Goal: Task Accomplishment & Management: Manage account settings

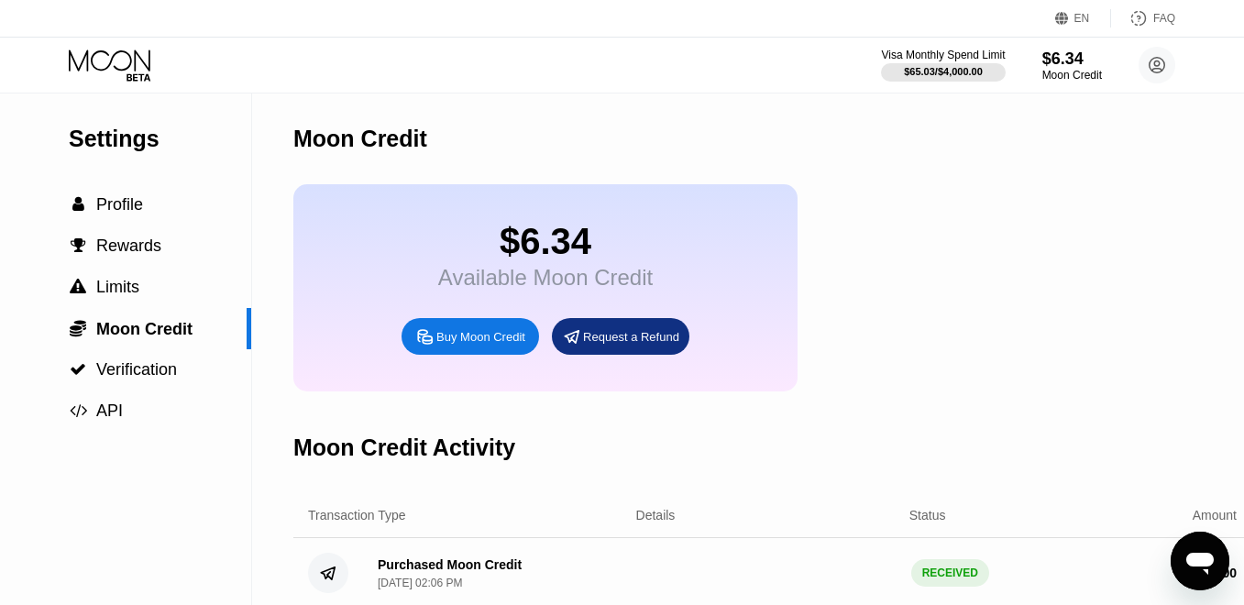
click at [1047, 59] on div "$6.34" at bounding box center [1072, 59] width 60 height 19
click at [134, 58] on icon at bounding box center [110, 60] width 82 height 21
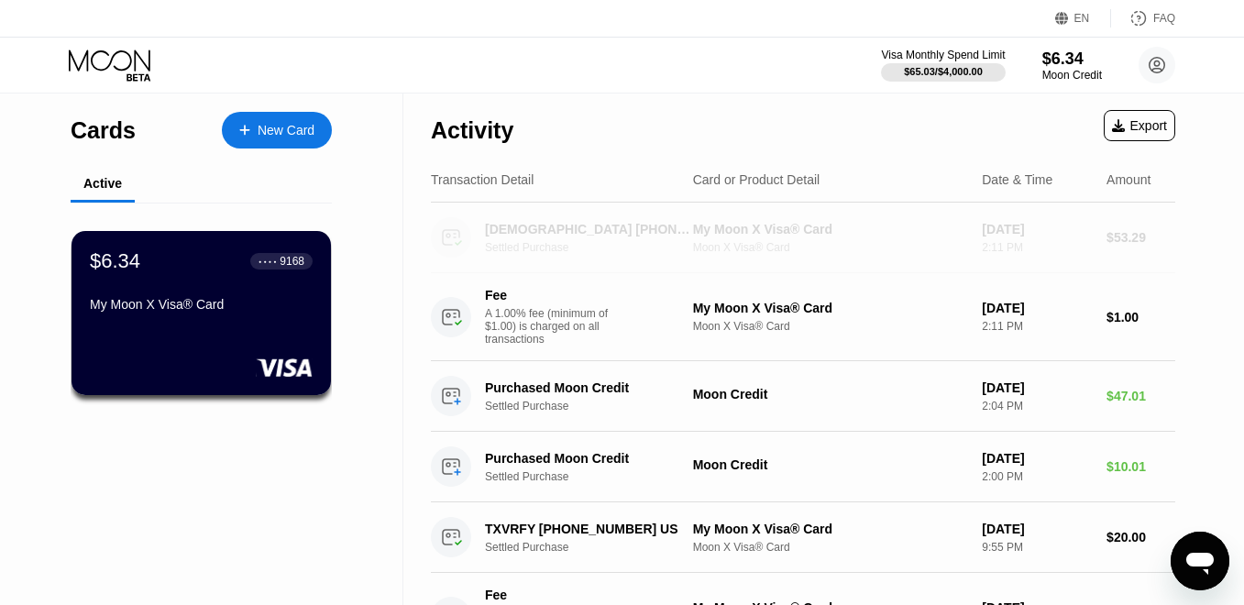
click at [856, 247] on div "Moon X Visa® Card" at bounding box center [830, 247] width 275 height 13
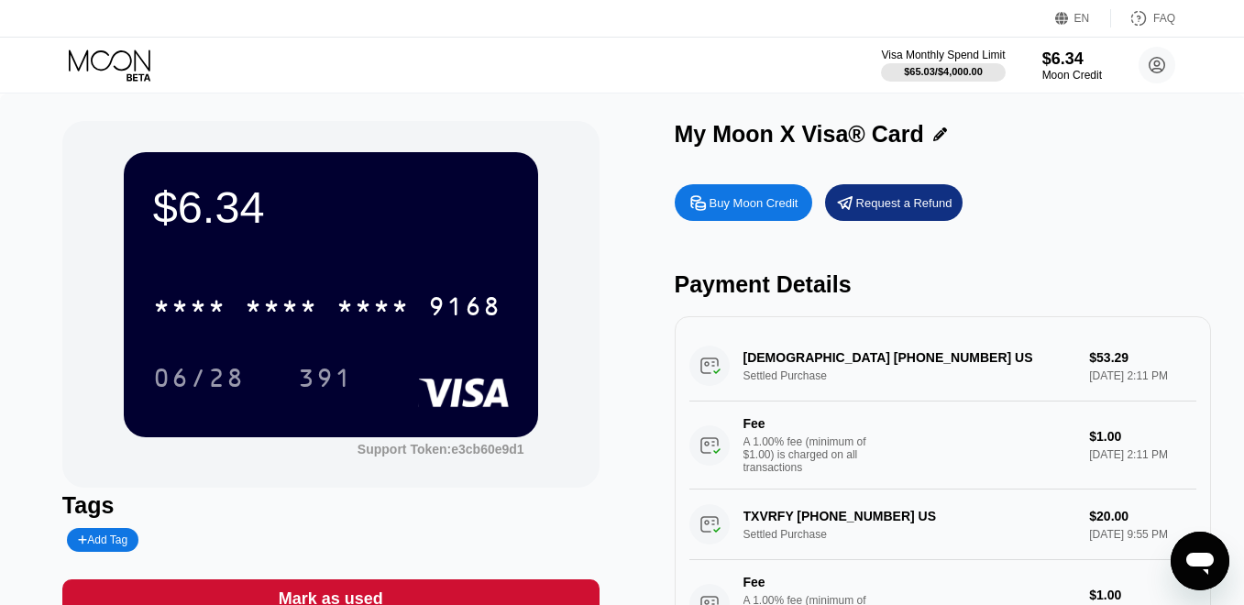
click at [856, 358] on div "[DEMOGRAPHIC_DATA] [PHONE_NUMBER] US Settled Purchase $53.29 [DATE] 2:11 PM Fee…" at bounding box center [943, 410] width 508 height 159
click at [716, 374] on div "[DEMOGRAPHIC_DATA] [PHONE_NUMBER] US Settled Purchase $53.29 [DATE] 2:11 PM Fee…" at bounding box center [943, 410] width 508 height 159
click at [791, 361] on div "[DEMOGRAPHIC_DATA] [PHONE_NUMBER] US Settled Purchase $53.29 [DATE] 2:11 PM Fee…" at bounding box center [943, 410] width 508 height 159
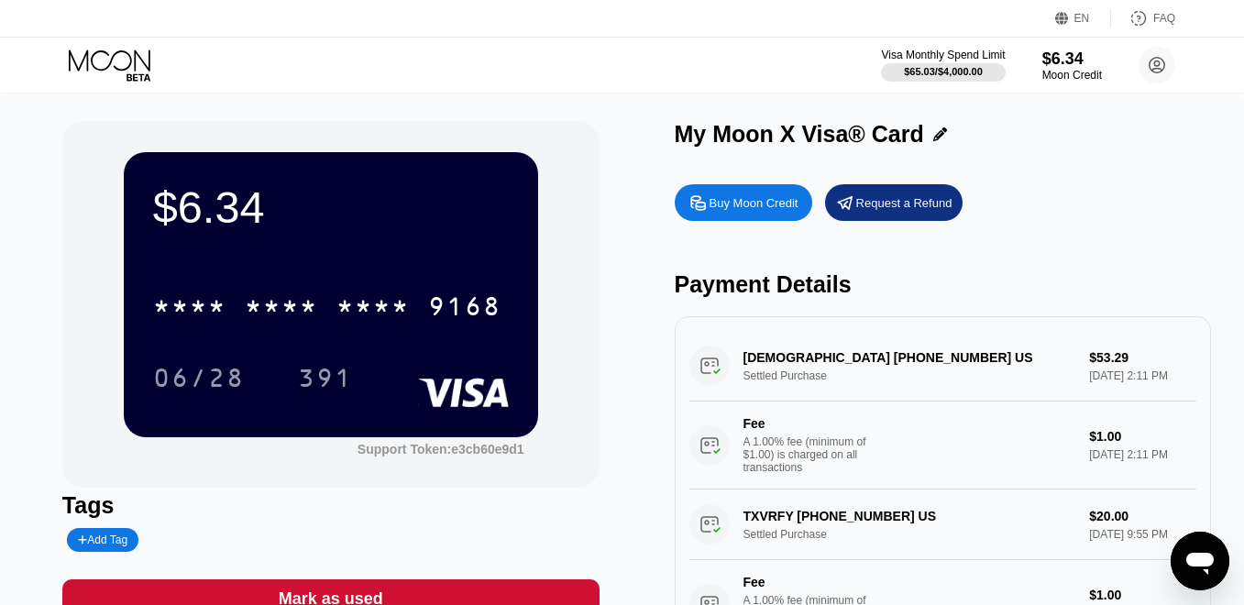
click at [1184, 567] on icon "Open messaging window" at bounding box center [1199, 561] width 33 height 33
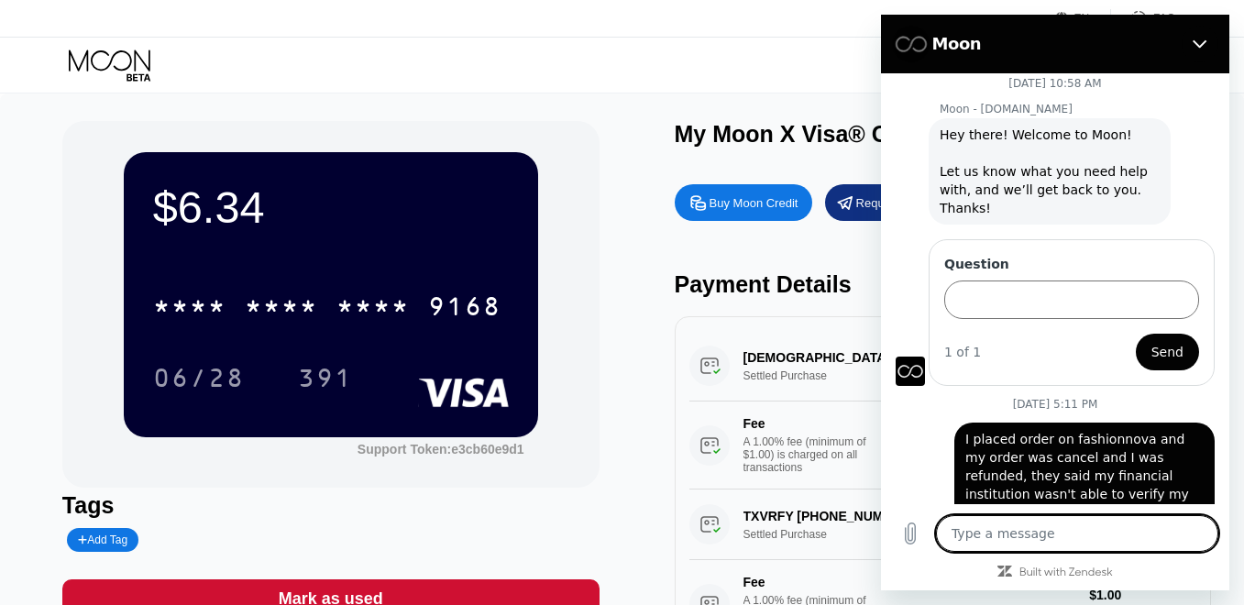
scroll to position [36, 0]
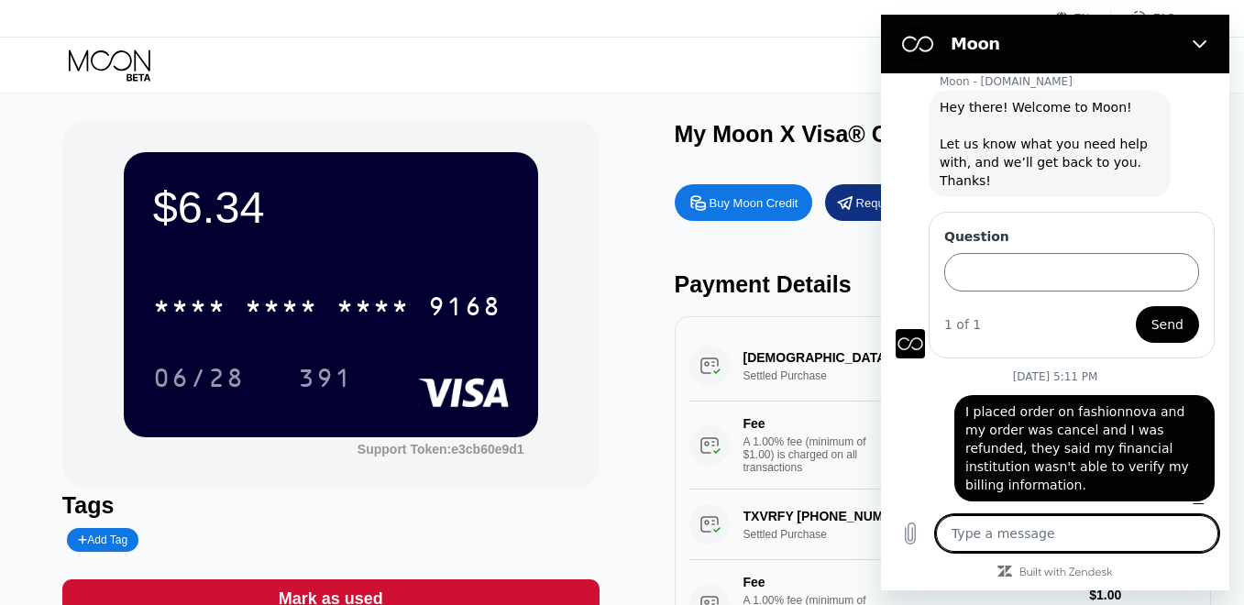
click at [619, 278] on div "$6.34 * * * * * * * * * * * * 9168 06/28 391 Support Token: e3cb60e9d1 Tags Add…" at bounding box center [621, 379] width 1119 height 516
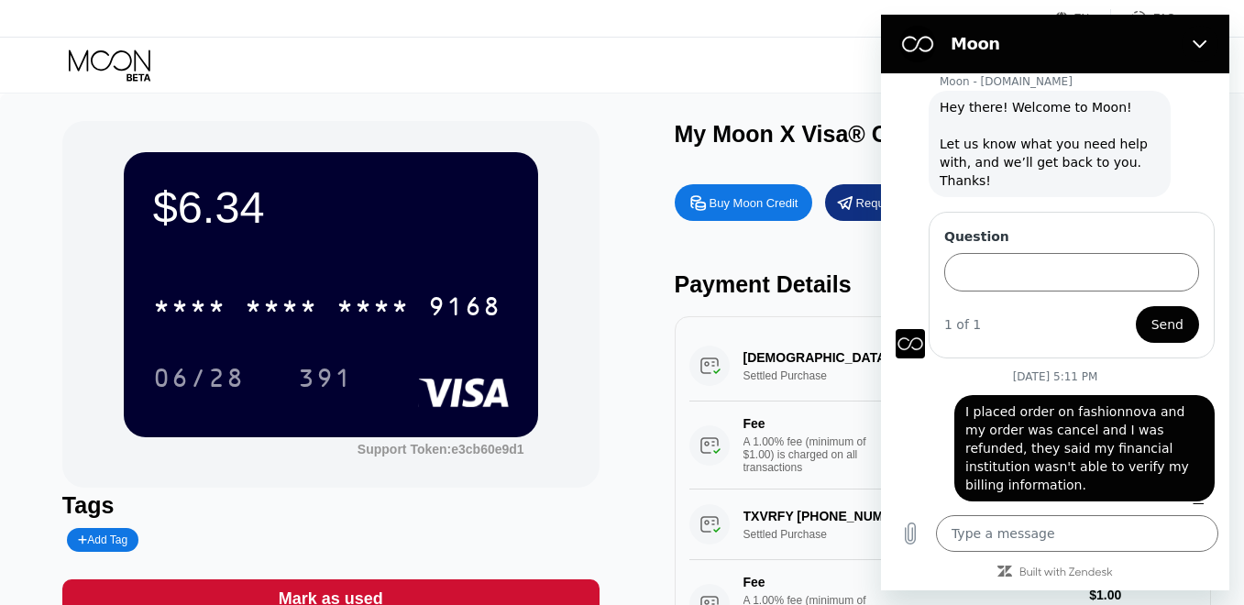
click at [41, 122] on div "$6.34 * * * * * * * * * * * * 9168 06/28 391 Support Token: e3cb60e9d1 Tags Add…" at bounding box center [622, 388] width 1244 height 589
click at [1057, 276] on input "Question" at bounding box center [1071, 272] width 255 height 39
click at [1199, 44] on icon "Close" at bounding box center [1200, 44] width 15 height 15
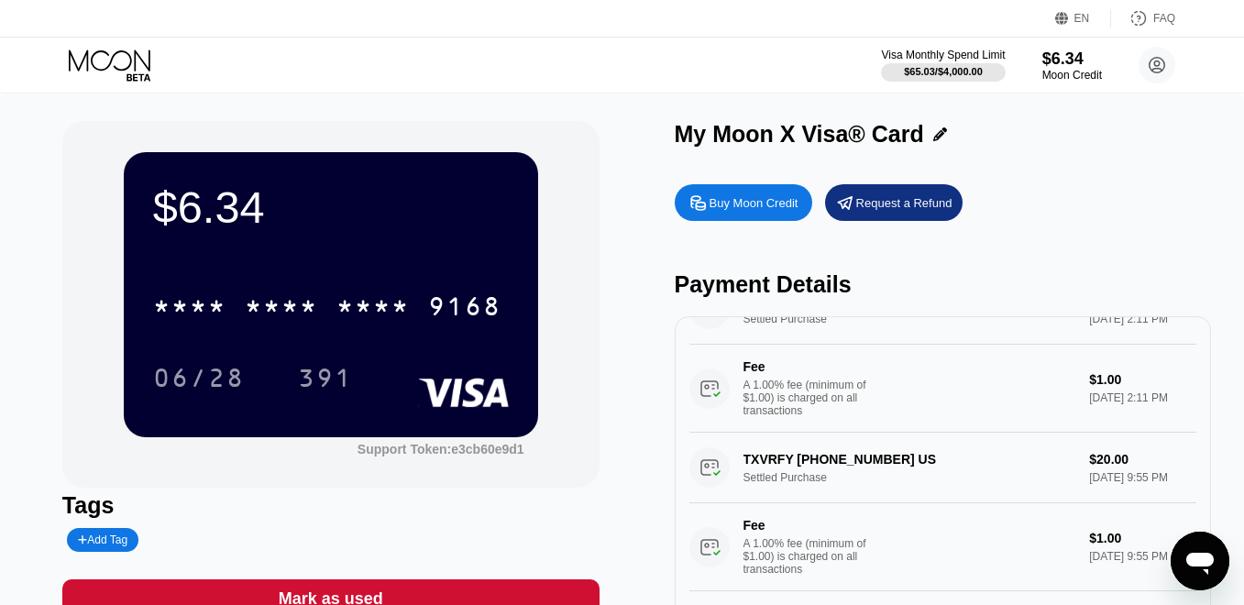
scroll to position [0, 0]
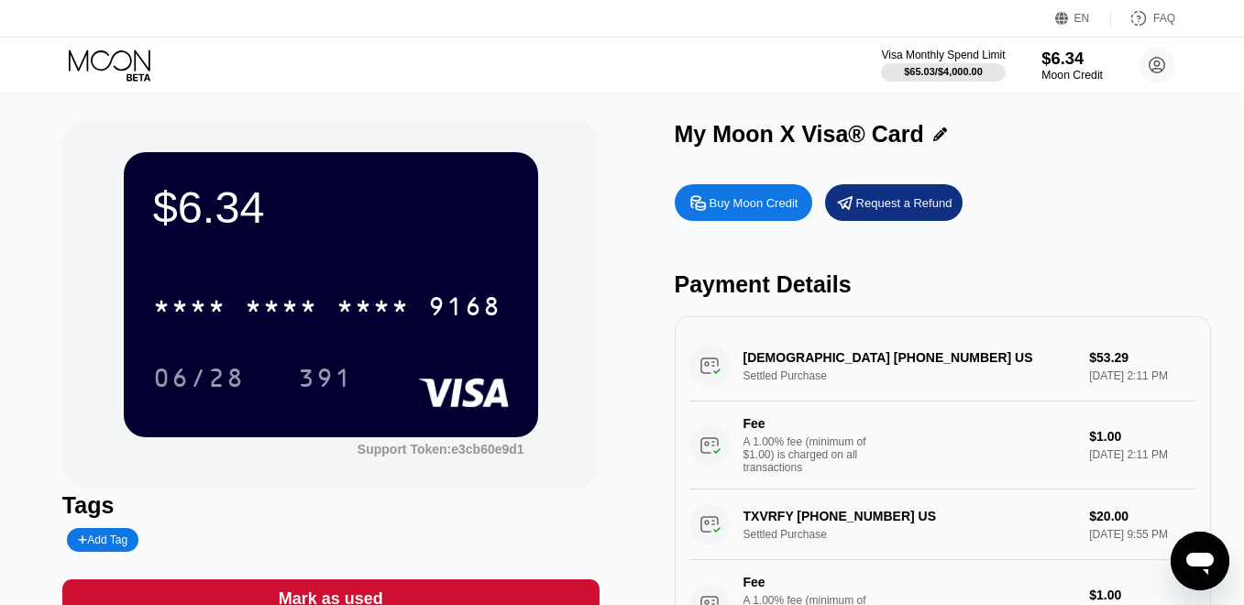
click at [1072, 61] on div "$6.34" at bounding box center [1071, 58] width 61 height 19
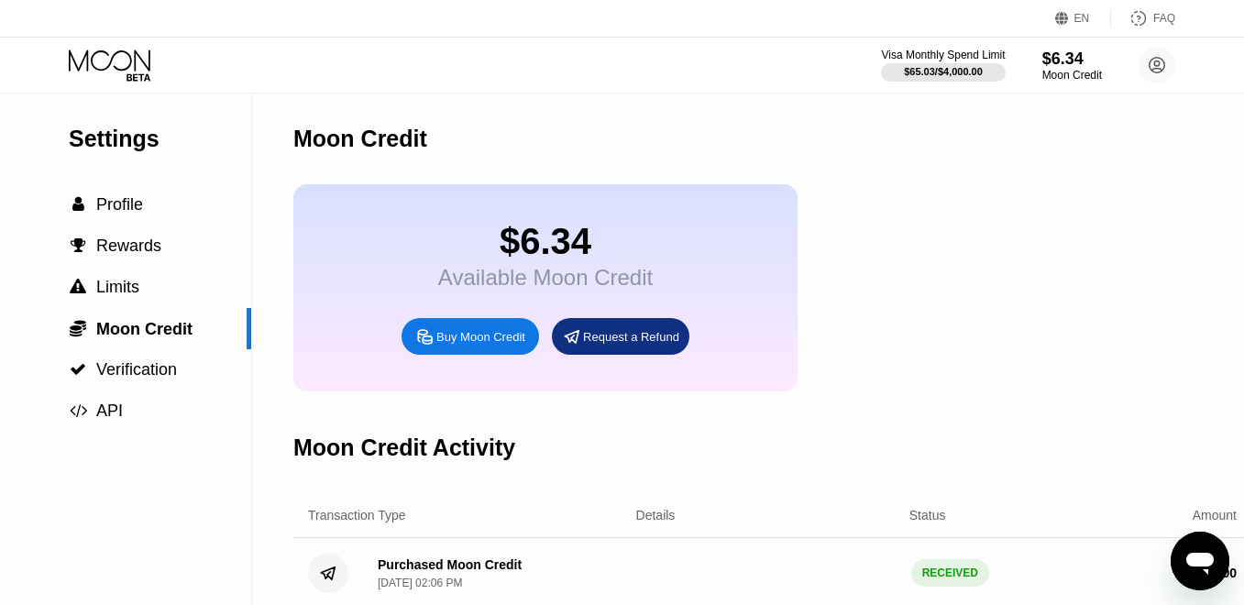
click at [132, 69] on icon at bounding box center [111, 66] width 85 height 32
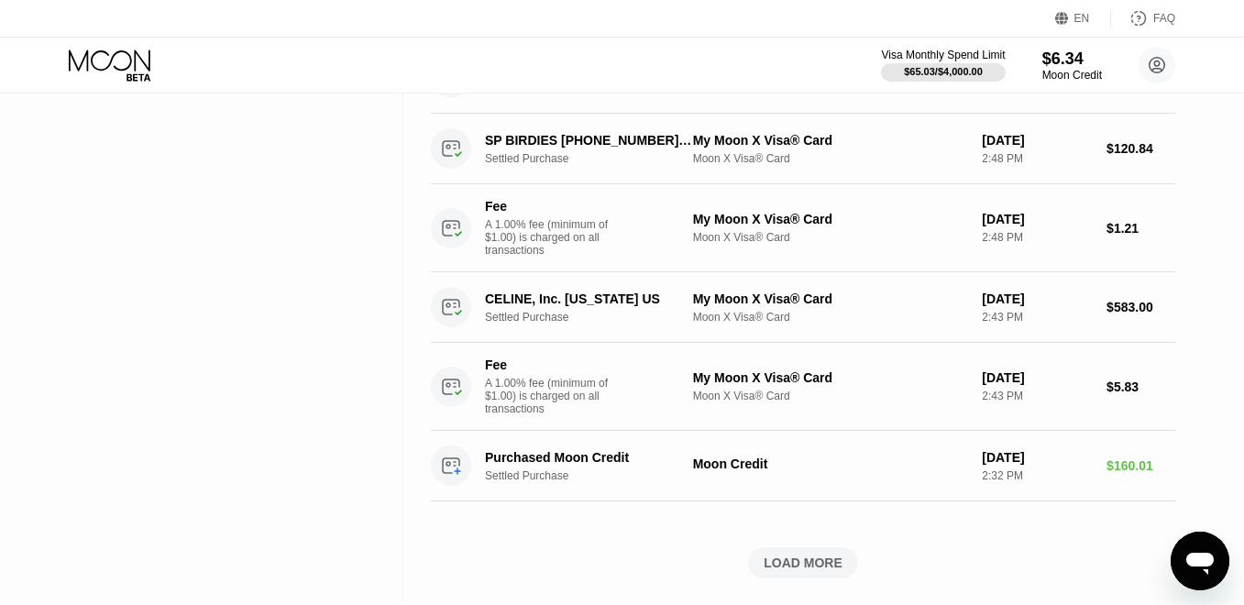
scroll to position [905, 0]
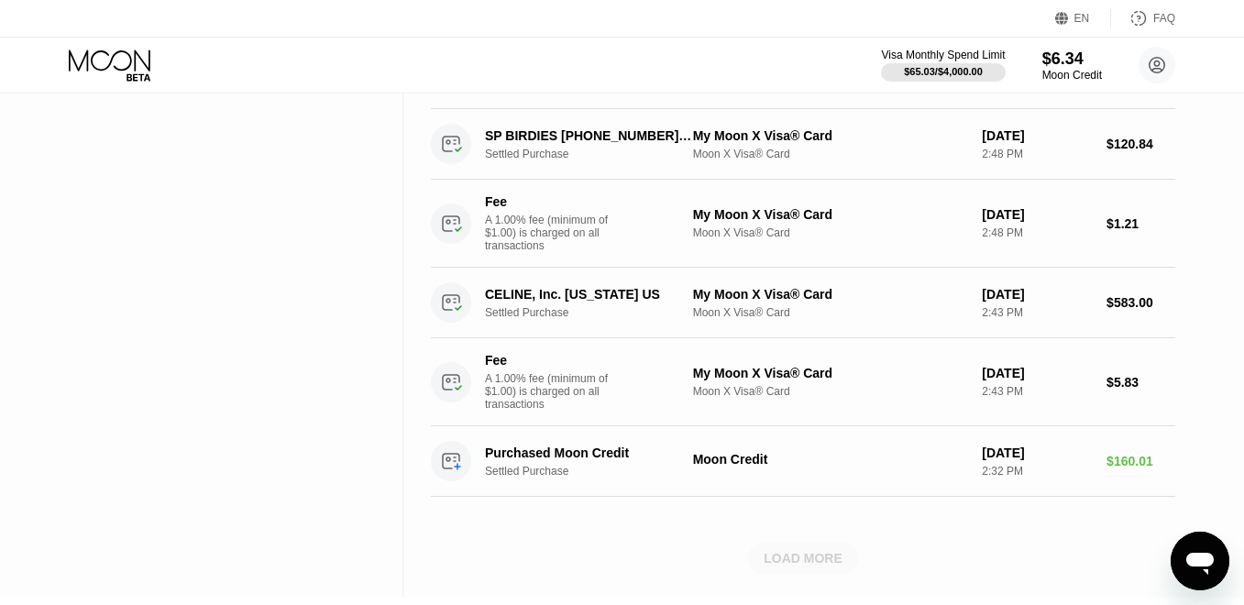
click at [805, 556] on div "LOAD MORE" at bounding box center [803, 558] width 79 height 17
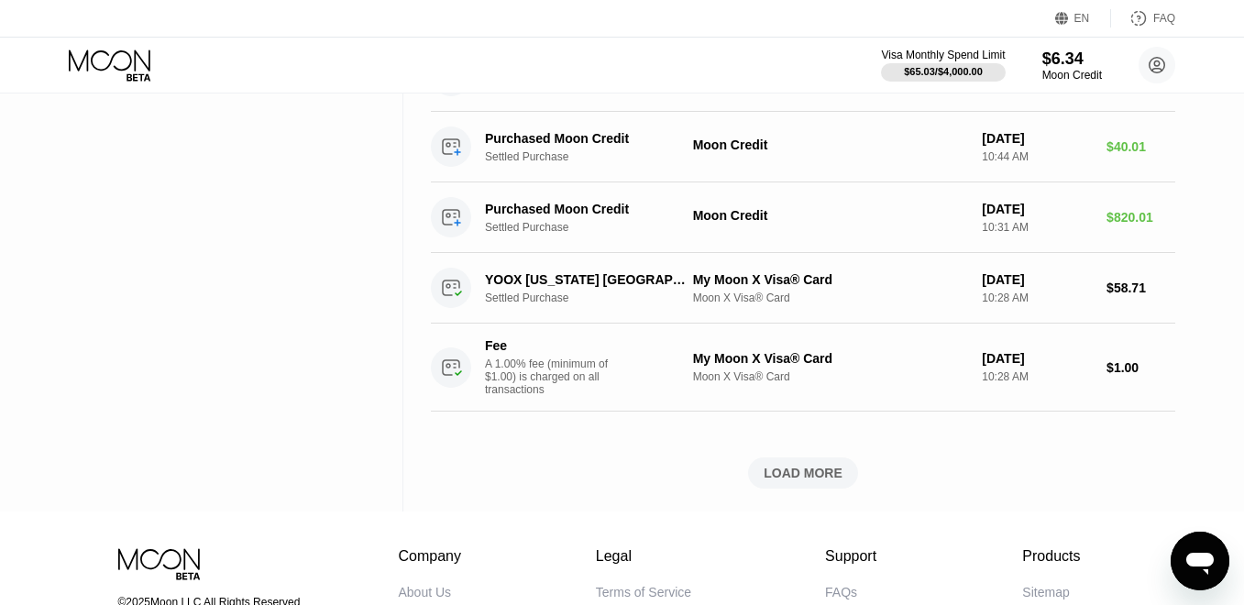
scroll to position [2192, 0]
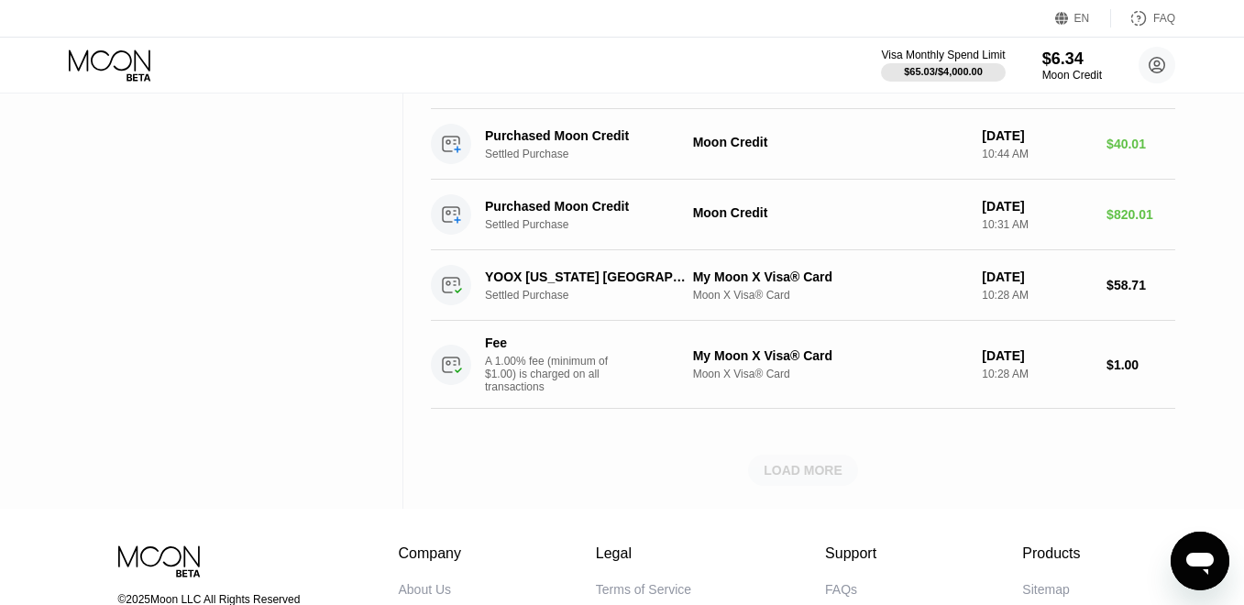
click at [805, 479] on div "LOAD MORE" at bounding box center [803, 470] width 79 height 17
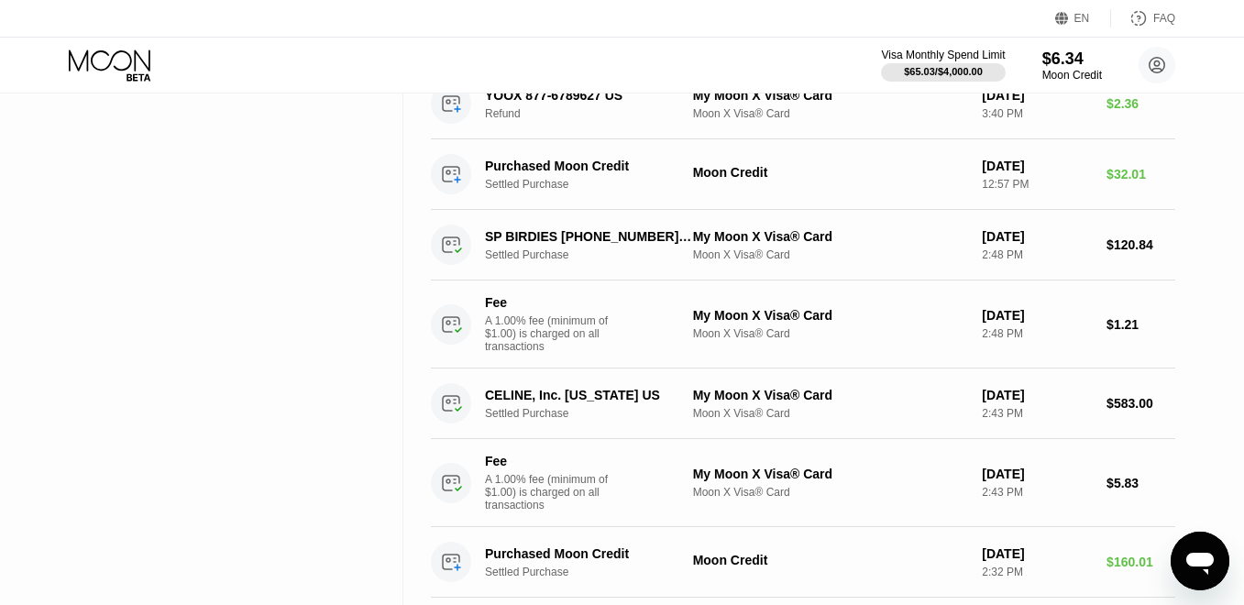
scroll to position [831, 0]
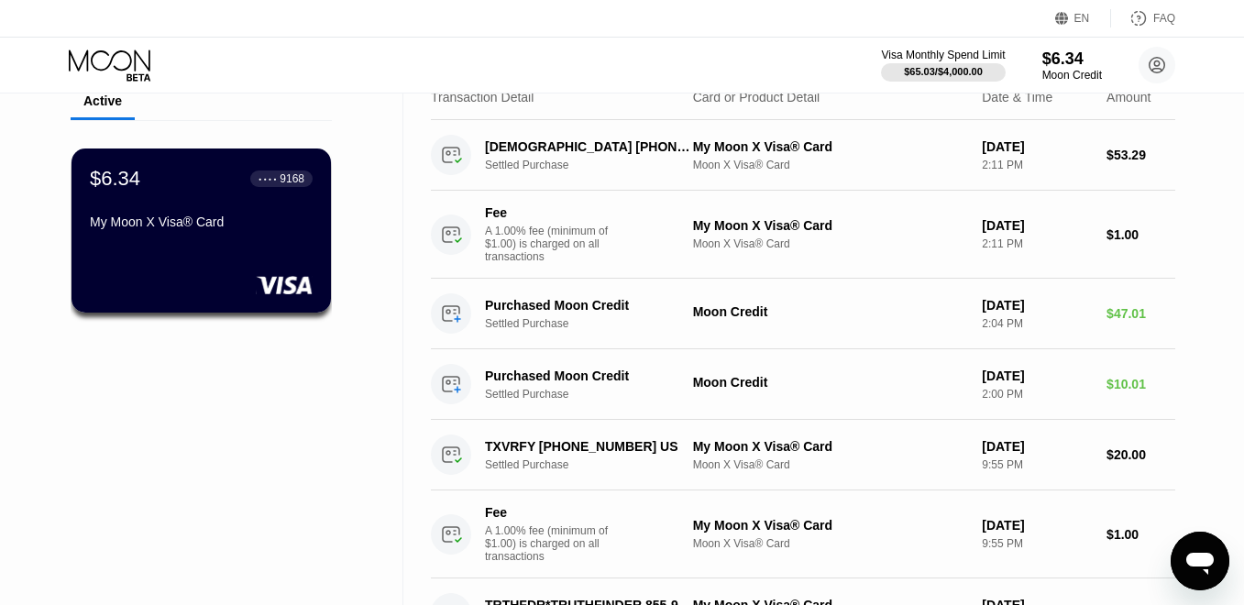
scroll to position [0, 0]
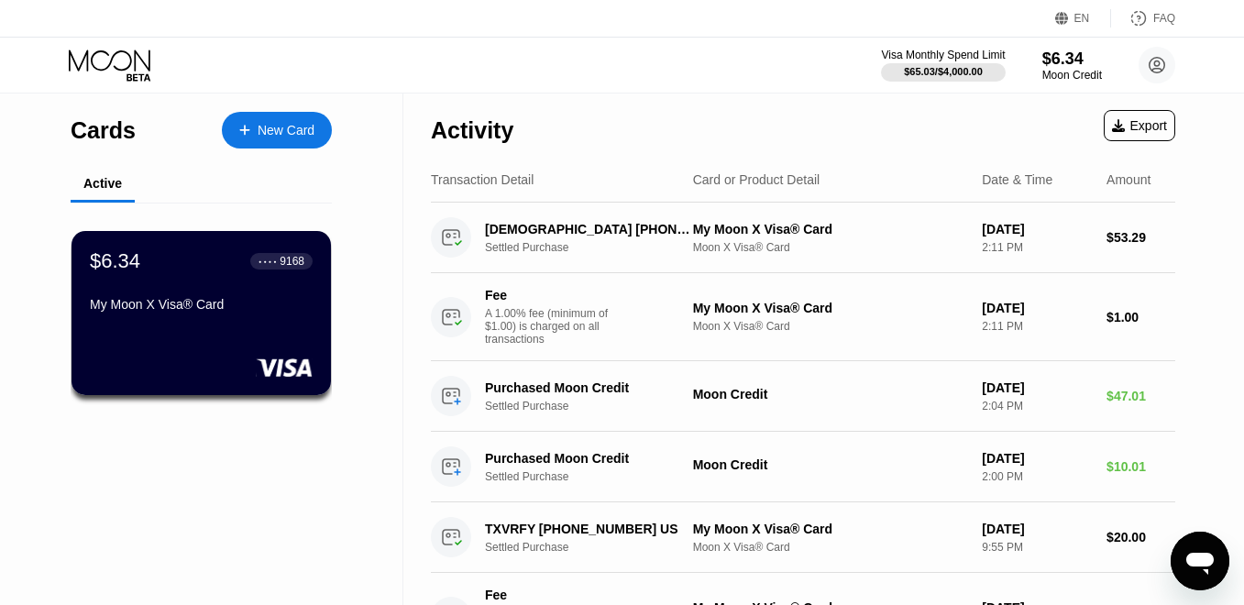
click at [461, 145] on div "Activity" at bounding box center [472, 126] width 83 height 64
click at [475, 134] on div "Activity" at bounding box center [472, 130] width 83 height 27
click at [754, 182] on div "Card or Product Detail" at bounding box center [756, 179] width 127 height 15
click at [1026, 189] on div "Transaction Detail Card or Product Detail Date & Time Amount" at bounding box center [803, 180] width 744 height 45
click at [1149, 185] on div "Amount" at bounding box center [1128, 179] width 44 height 15
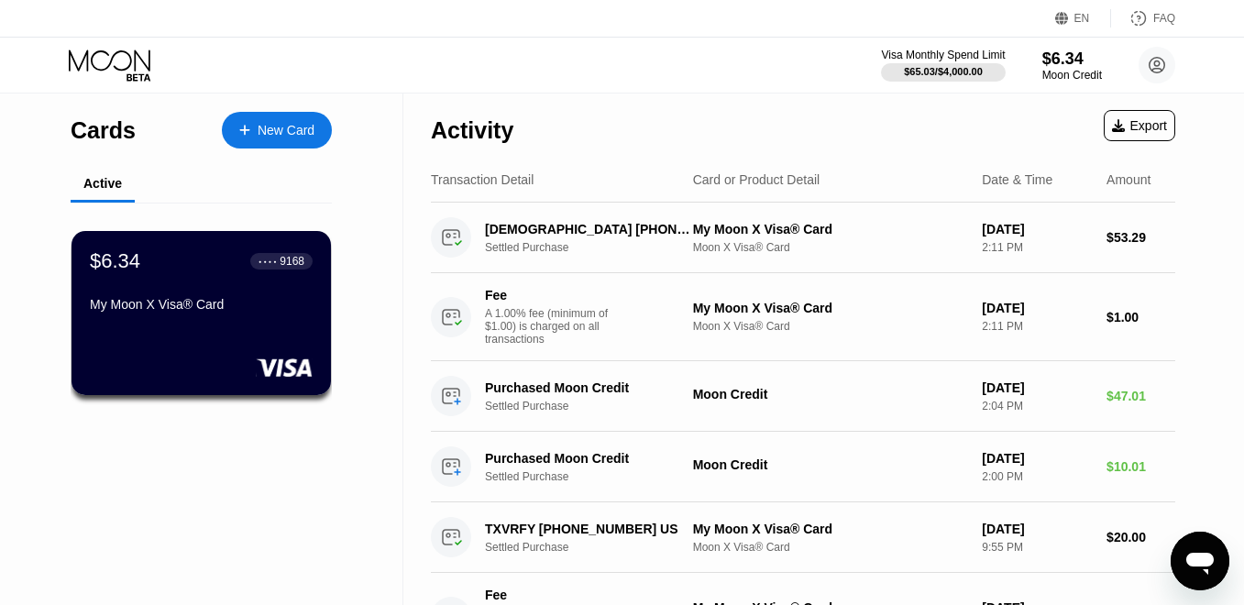
click at [1156, 127] on div "Export" at bounding box center [1139, 125] width 55 height 15
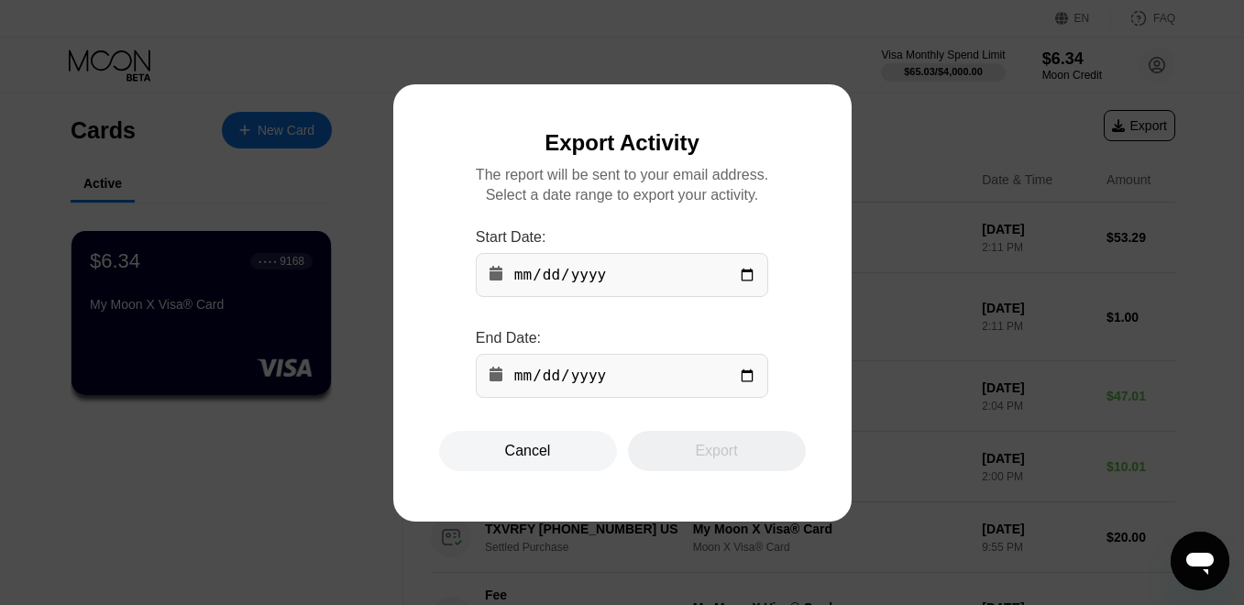
click at [550, 456] on div "Cancel" at bounding box center [528, 451] width 46 height 18
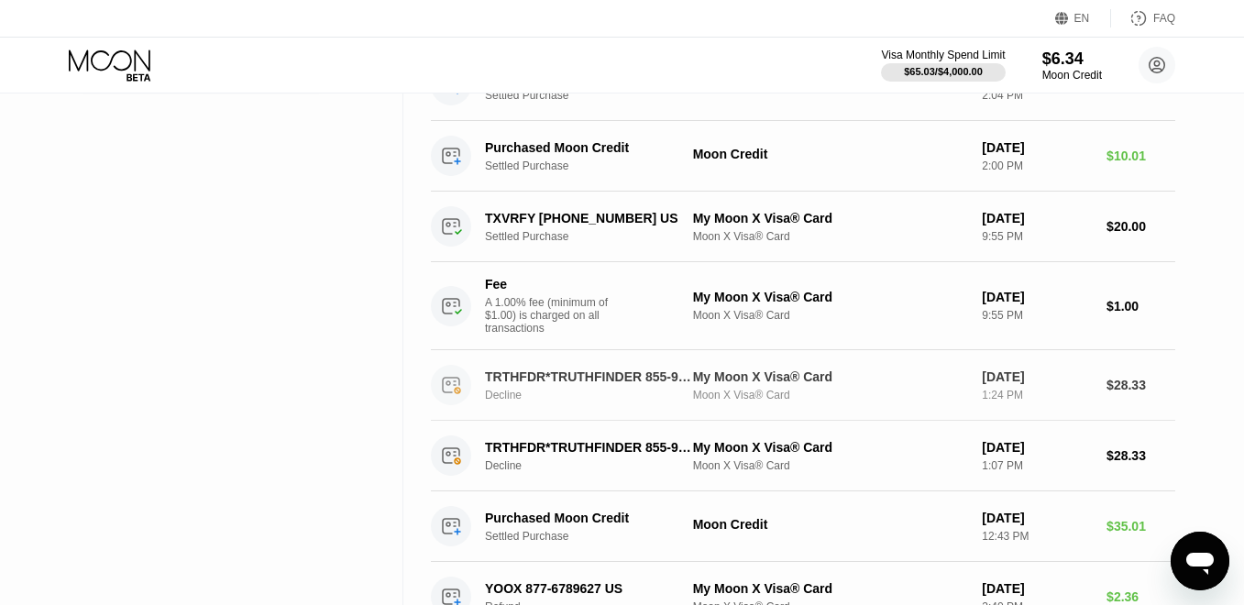
scroll to position [276, 0]
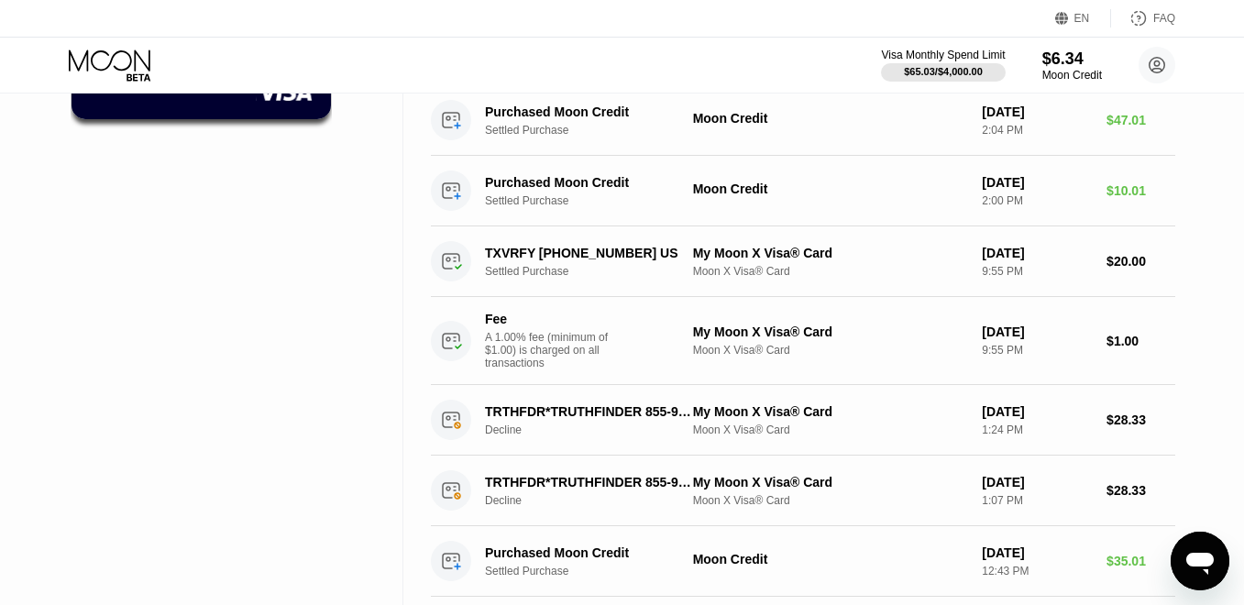
type textarea "x"
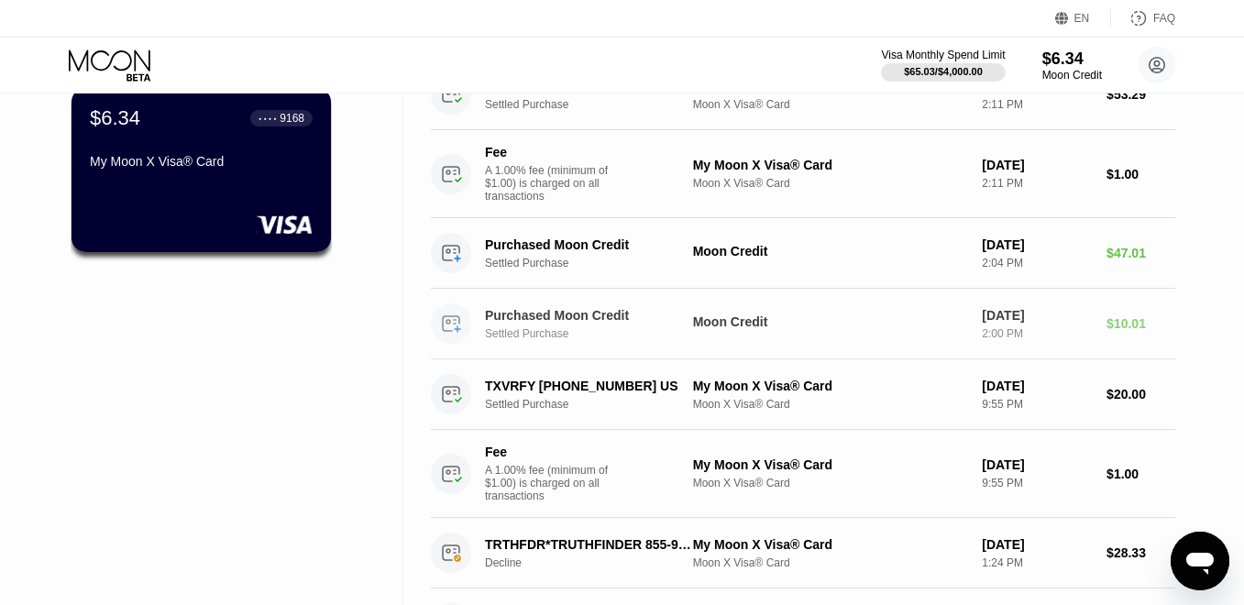
scroll to position [0, 0]
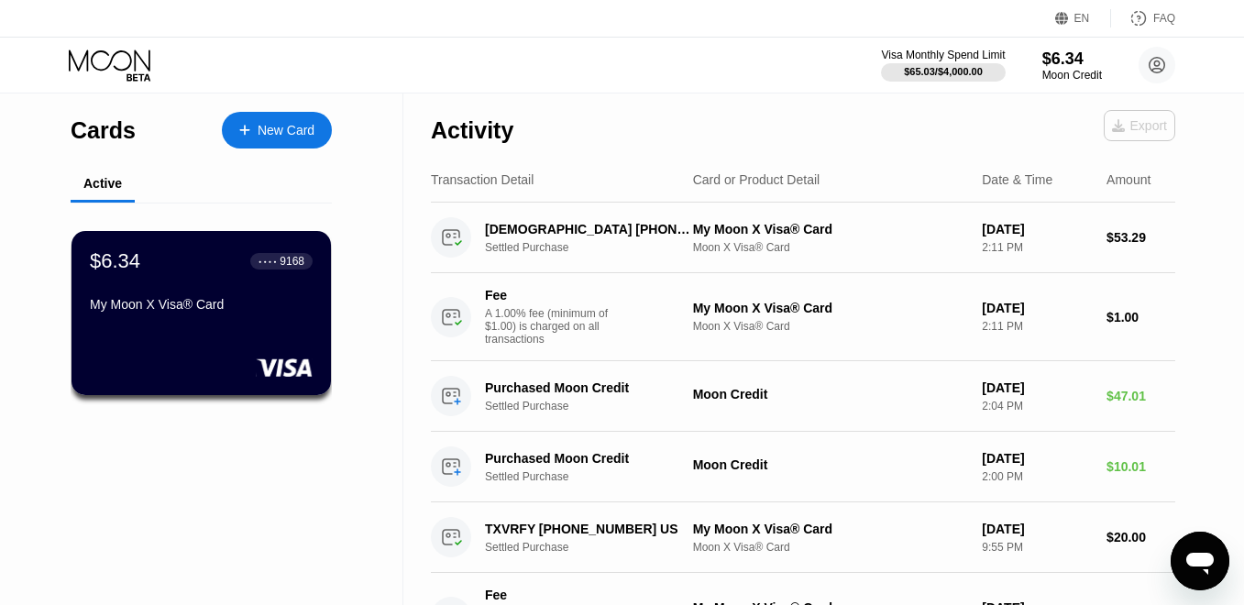
click at [1130, 116] on div "Export" at bounding box center [1140, 125] width 72 height 31
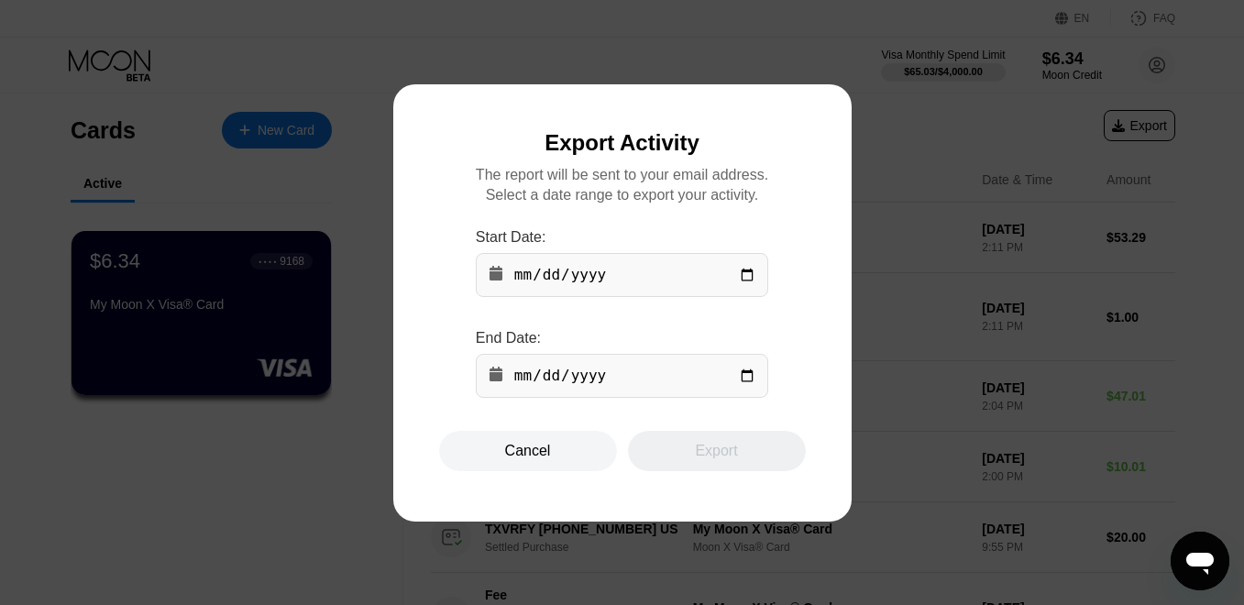
click at [594, 259] on input "date" at bounding box center [622, 275] width 292 height 44
click at [600, 273] on input "date" at bounding box center [622, 275] width 292 height 44
click at [522, 281] on input "date" at bounding box center [622, 275] width 292 height 44
click at [522, 266] on input "date" at bounding box center [622, 275] width 292 height 44
click at [519, 286] on input "date" at bounding box center [622, 275] width 292 height 44
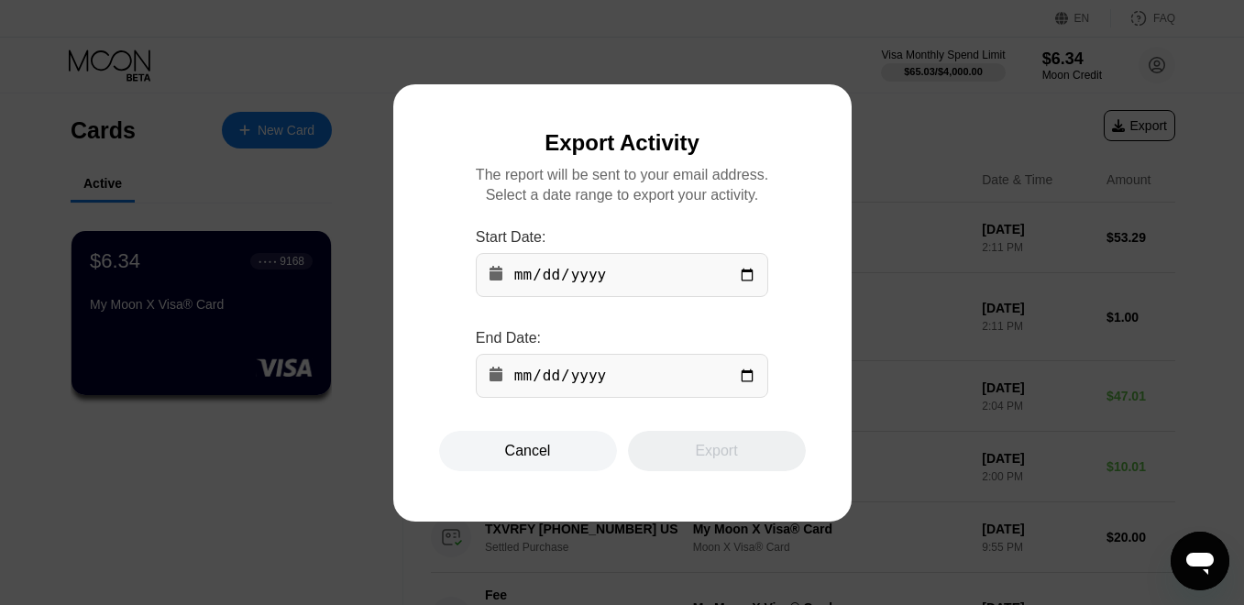
click at [518, 279] on input "date" at bounding box center [622, 275] width 292 height 44
type input "[PHONE_NUMBER]"
type input "[DATE]"
click at [517, 377] on input "date" at bounding box center [622, 376] width 292 height 44
type input "[DATE]"
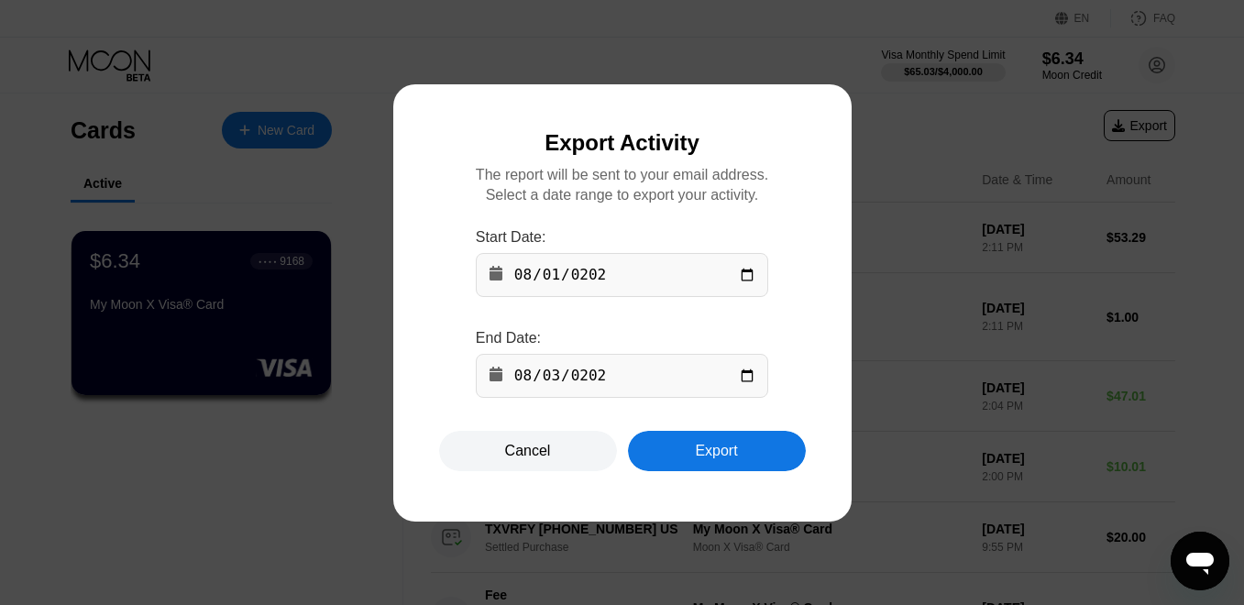
click at [701, 457] on div "Export" at bounding box center [716, 451] width 42 height 18
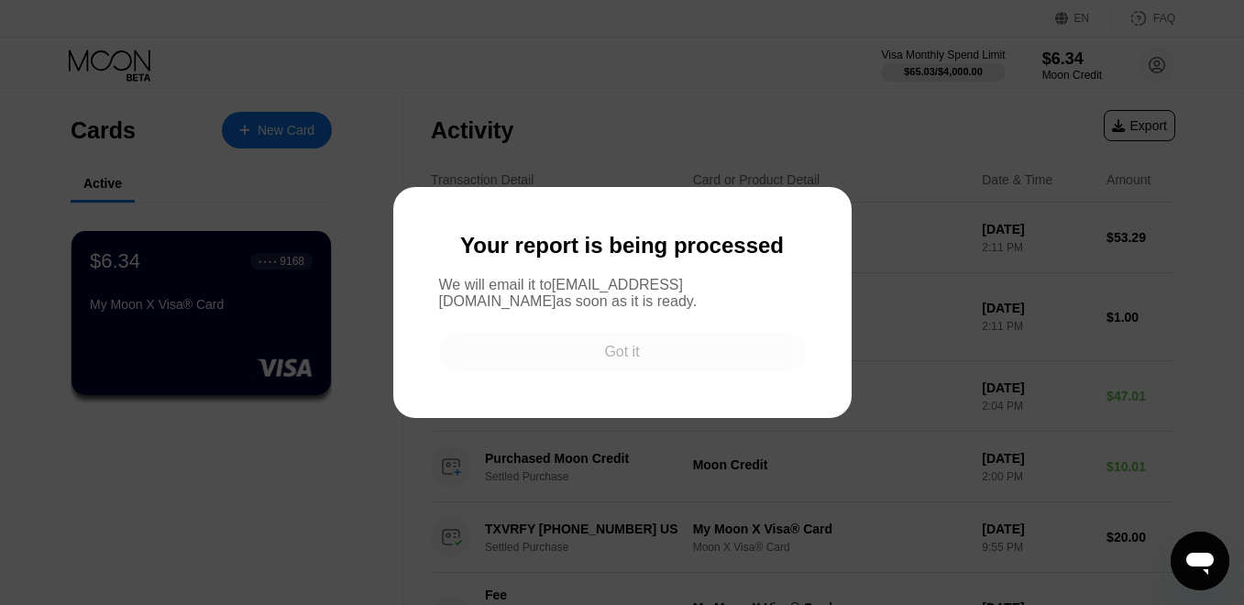
click at [662, 346] on div "Got it" at bounding box center [622, 352] width 367 height 40
